Goal: Entertainment & Leisure: Browse casually

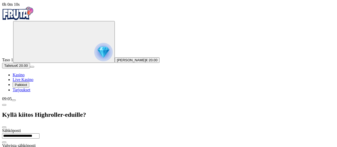
type input "**********"
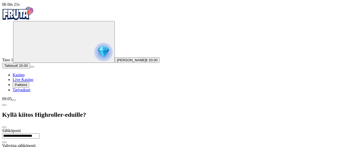
type input "*********"
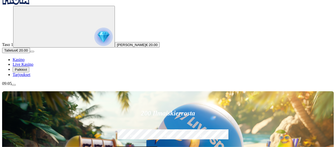
scroll to position [19, 0]
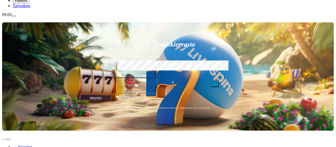
scroll to position [85, 0]
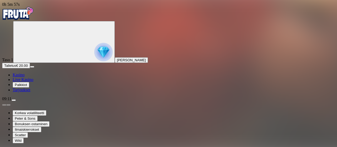
click at [26, 13] on img "Primary" at bounding box center [18, 13] width 32 height 13
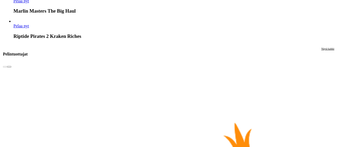
scroll to position [966, 0]
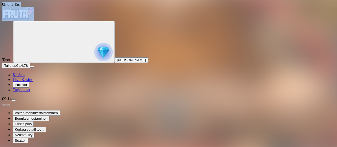
click at [27, 12] on img "Primary" at bounding box center [18, 13] width 32 height 13
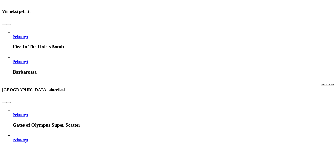
scroll to position [313, 0]
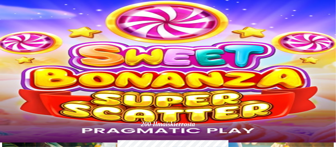
scroll to position [0, 0]
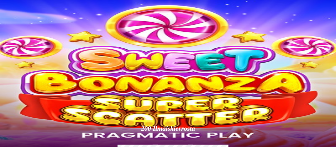
type input "******"
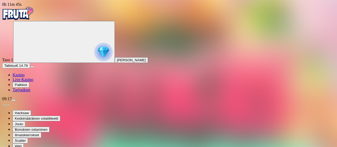
click at [19, 11] on img "Primary" at bounding box center [18, 13] width 32 height 13
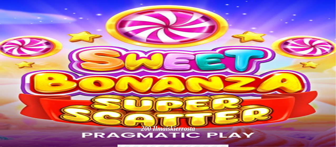
click at [28, 66] on circle "Primary" at bounding box center [55, 42] width 54 height 54
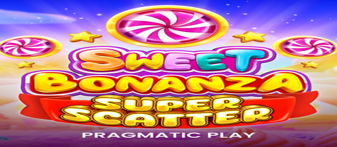
click at [4, 127] on span "close icon" at bounding box center [4, 127] width 0 height 0
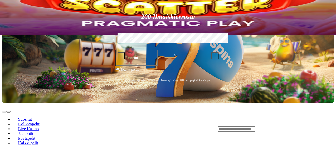
scroll to position [112, 0]
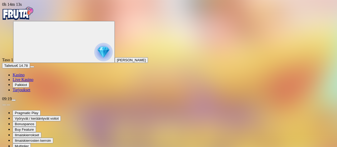
click at [32, 14] on img "Primary" at bounding box center [18, 13] width 32 height 13
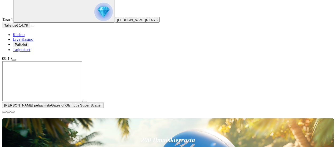
scroll to position [41, 0]
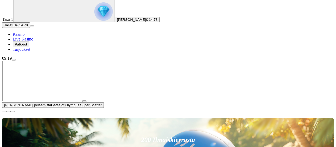
click at [4, 112] on span "close icon" at bounding box center [4, 112] width 0 height 0
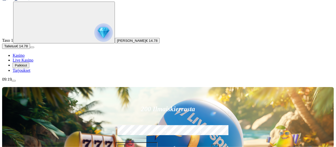
scroll to position [0, 0]
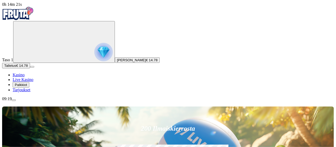
type input "*****"
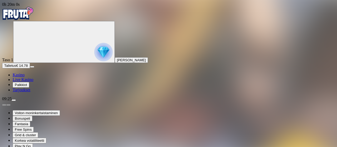
click at [28, 101] on div "09:25" at bounding box center [168, 99] width 333 height 5
click at [94, 53] on img "Primary" at bounding box center [103, 52] width 18 height 18
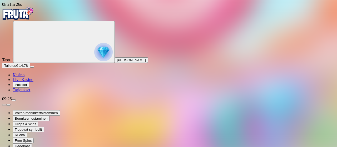
click at [22, 16] on img "Primary" at bounding box center [18, 13] width 32 height 13
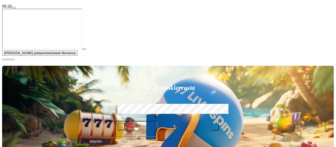
scroll to position [94, 0]
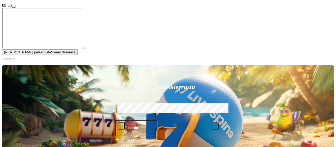
click at [4, 59] on span "close icon" at bounding box center [4, 59] width 0 height 0
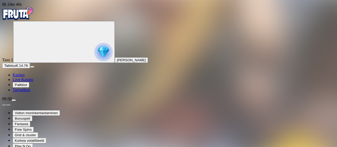
click at [94, 47] on img "Primary" at bounding box center [103, 52] width 18 height 18
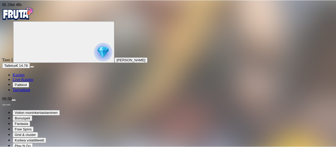
scroll to position [127, 0]
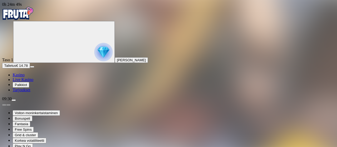
click at [27, 19] on img "Primary" at bounding box center [18, 13] width 32 height 13
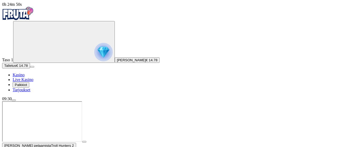
click at [27, 19] on img "Primary" at bounding box center [18, 13] width 32 height 13
click at [146, 62] on span "€ 14.78" at bounding box center [152, 60] width 12 height 4
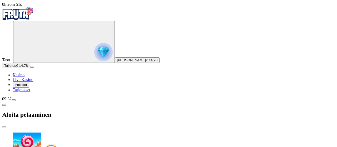
click at [4, 127] on span "close icon" at bounding box center [4, 127] width 0 height 0
